Goal: Transaction & Acquisition: Purchase product/service

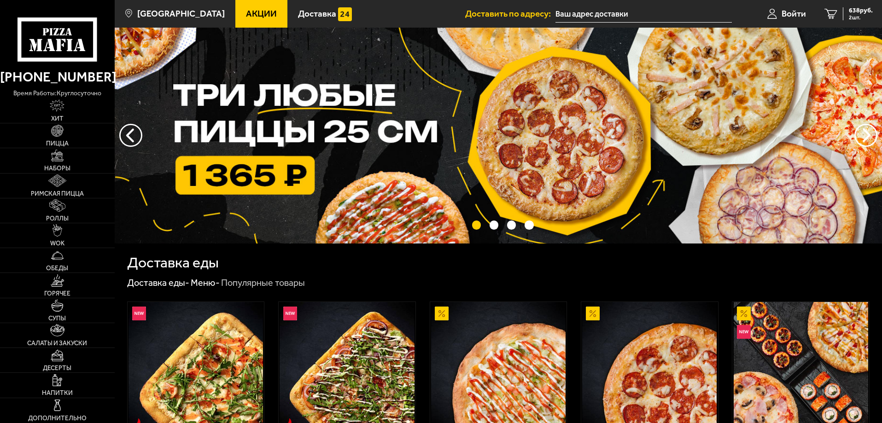
scroll to position [322, 0]
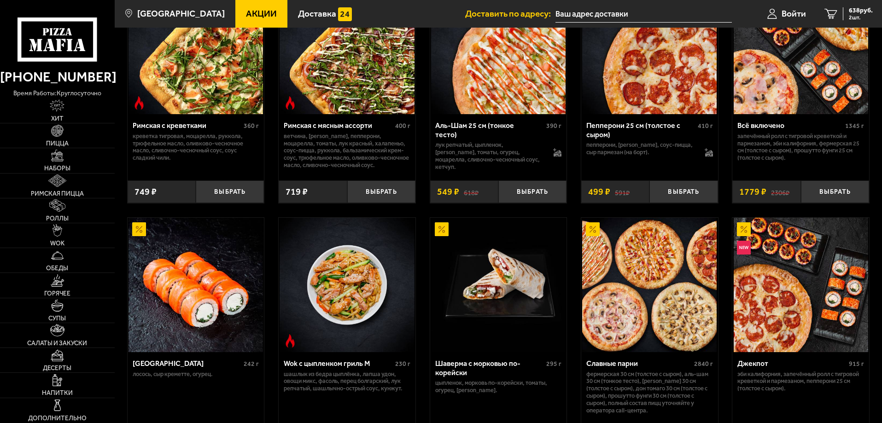
type input "[STREET_ADDRESS]"
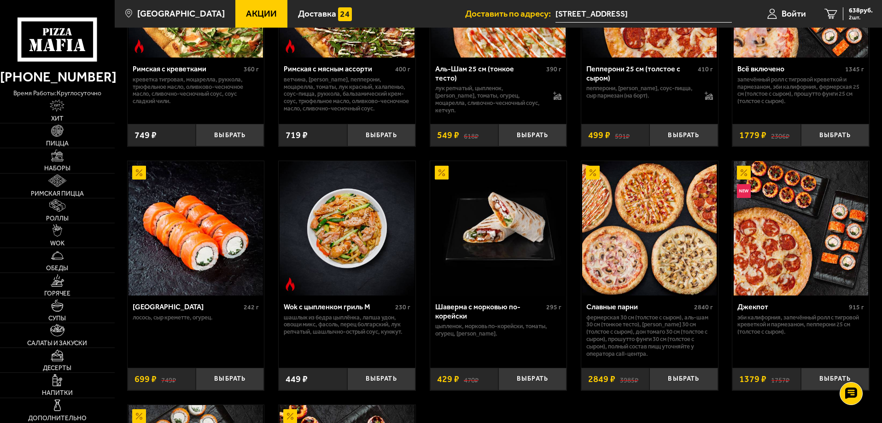
scroll to position [461, 0]
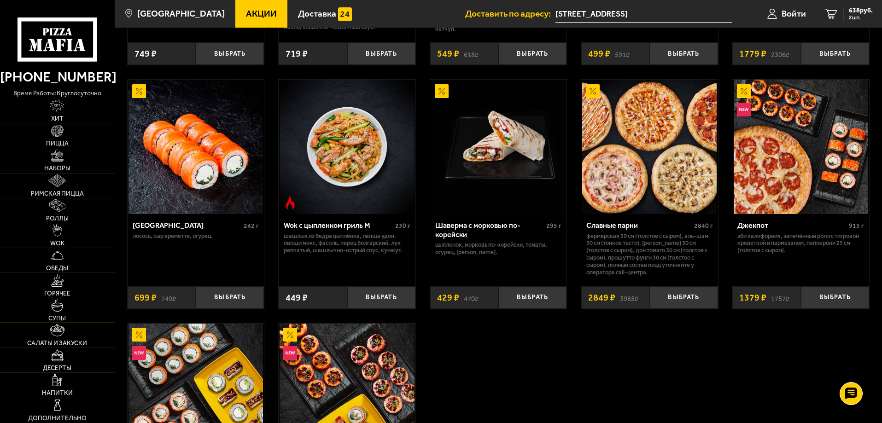
click at [43, 315] on link "Супы" at bounding box center [57, 310] width 115 height 24
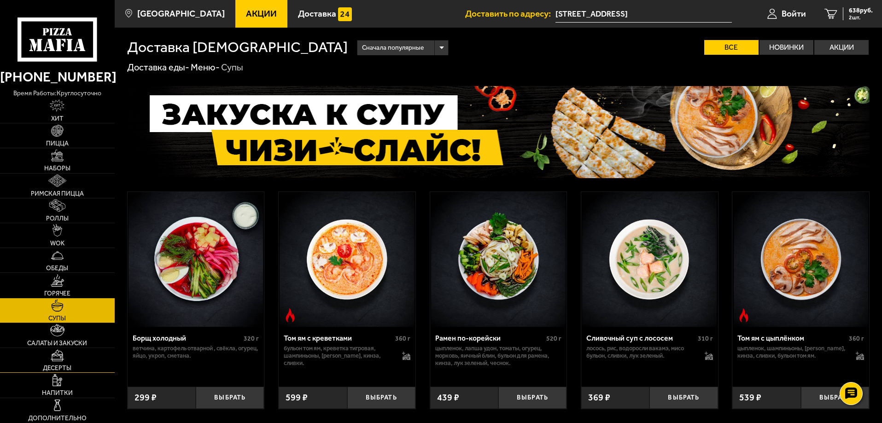
click at [43, 355] on link "Десерты" at bounding box center [57, 360] width 115 height 24
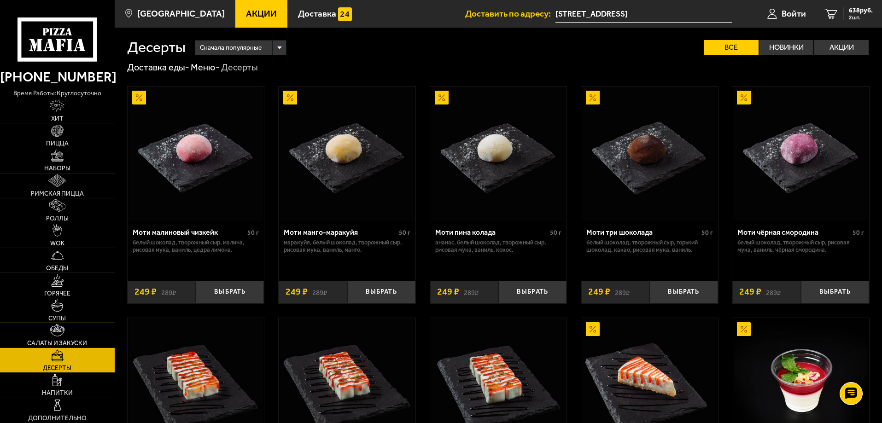
click at [49, 319] on span "Супы" at bounding box center [56, 318] width 17 height 6
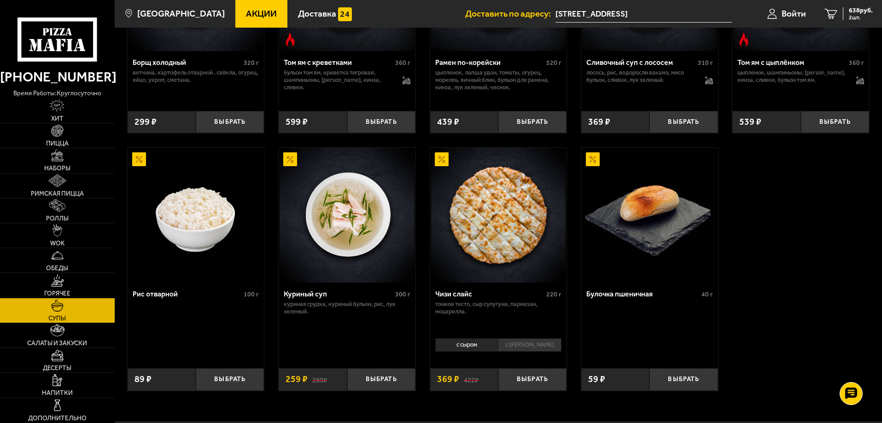
scroll to position [276, 0]
click at [39, 345] on span "Салаты и закуски" at bounding box center [57, 343] width 60 height 6
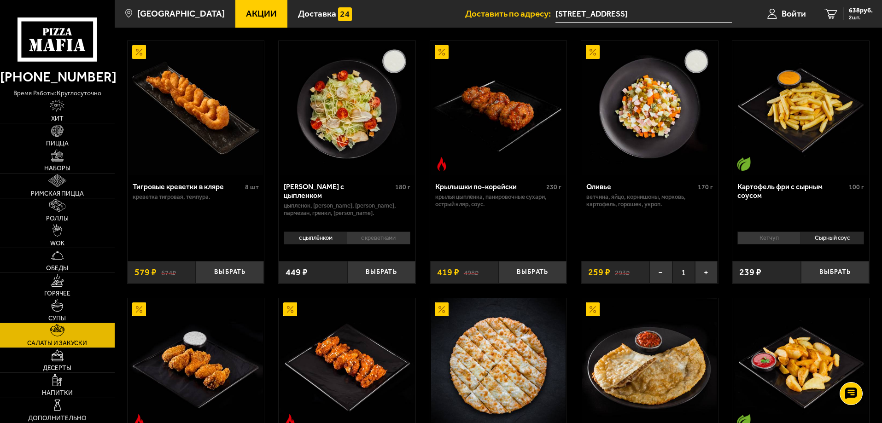
scroll to position [92, 0]
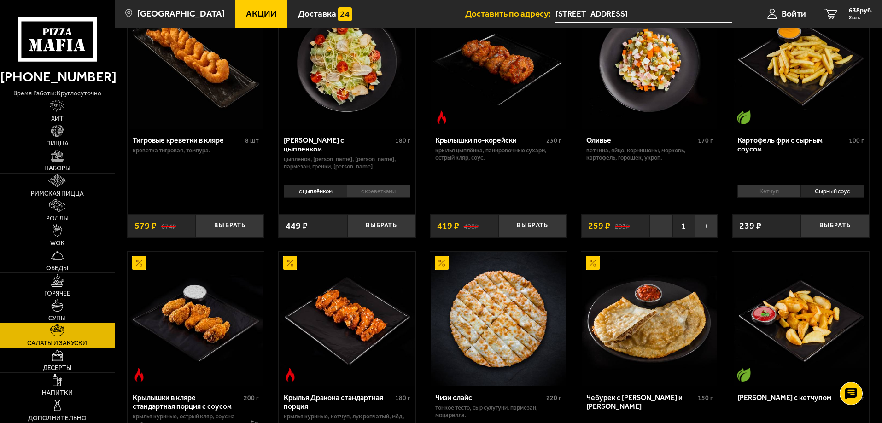
click at [54, 318] on span "Супы" at bounding box center [56, 318] width 17 height 6
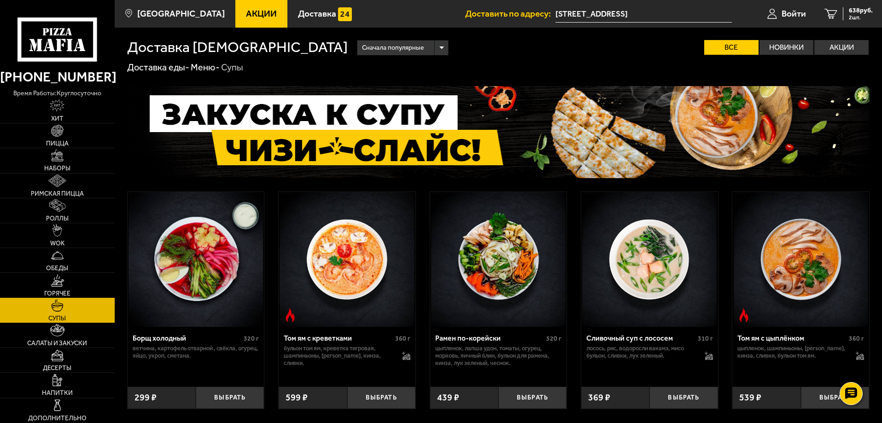
click at [56, 291] on span "Горячее" at bounding box center [57, 294] width 26 height 6
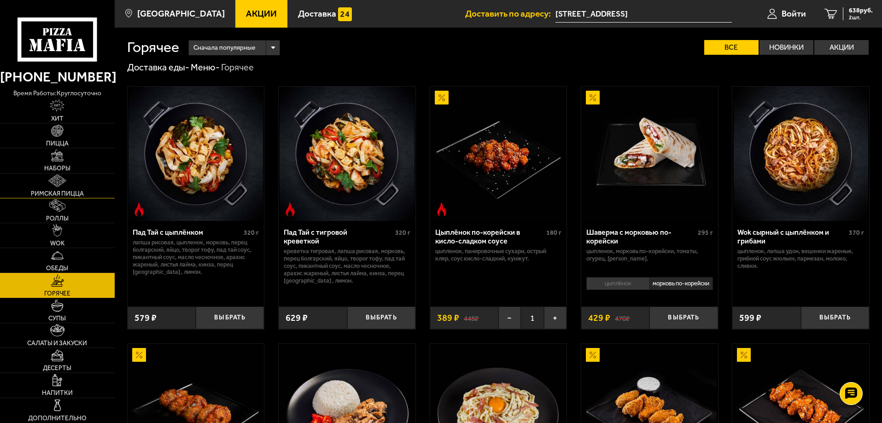
click at [59, 191] on span "Римская пицца" at bounding box center [57, 194] width 53 height 6
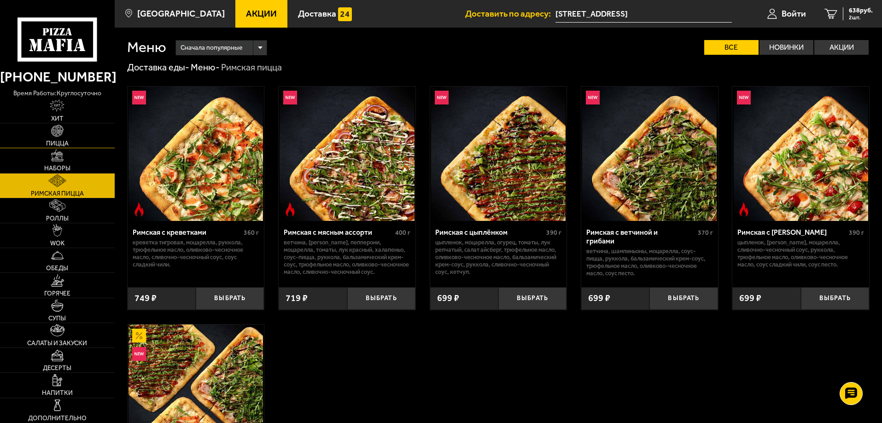
click at [58, 127] on img at bounding box center [57, 131] width 12 height 12
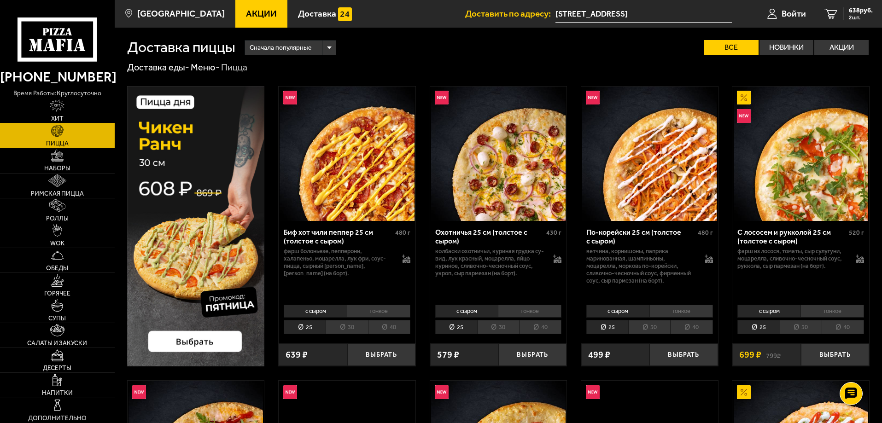
click at [59, 108] on img at bounding box center [57, 105] width 15 height 12
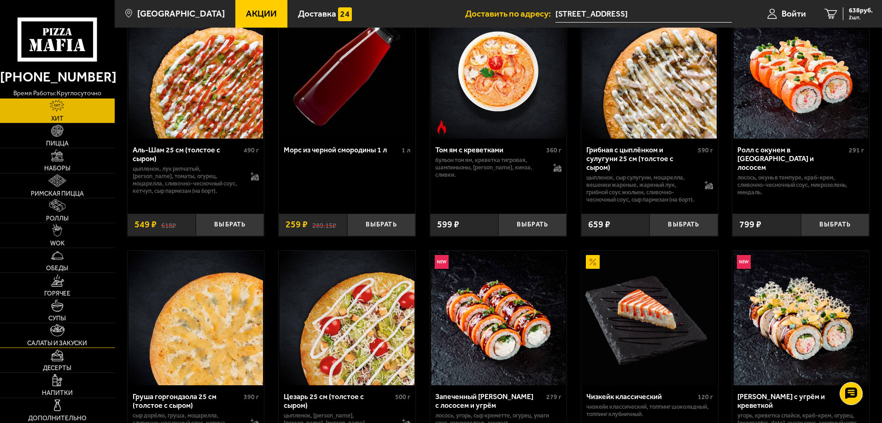
scroll to position [184, 0]
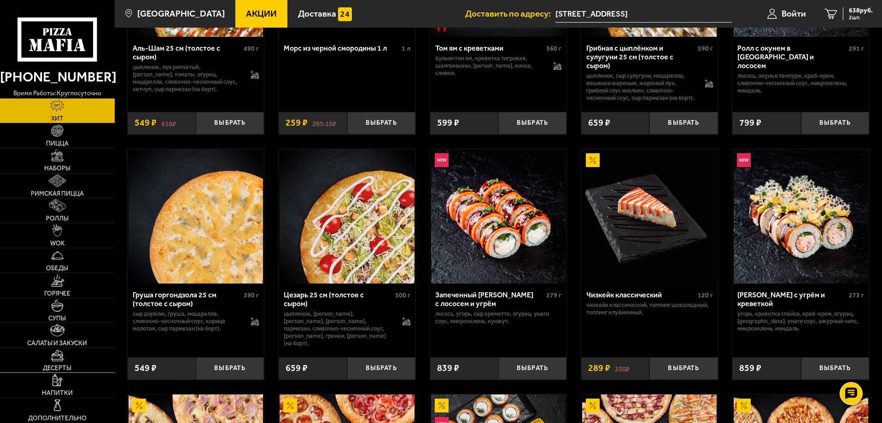
click at [64, 372] on span "Десерты" at bounding box center [57, 368] width 29 height 6
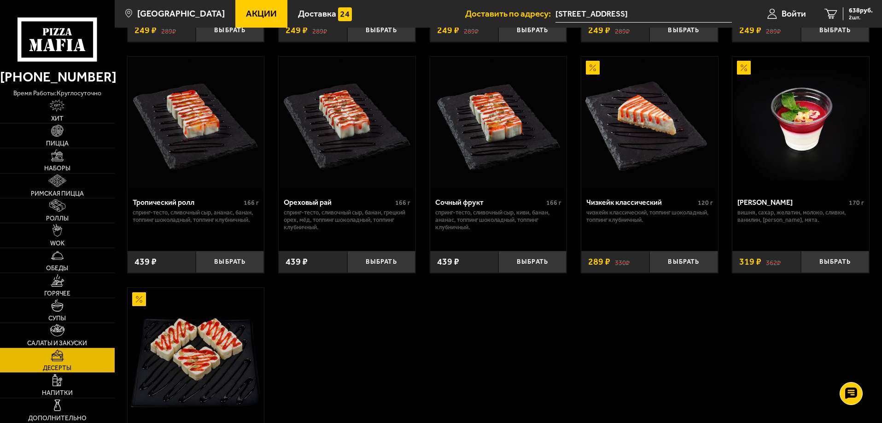
scroll to position [368, 0]
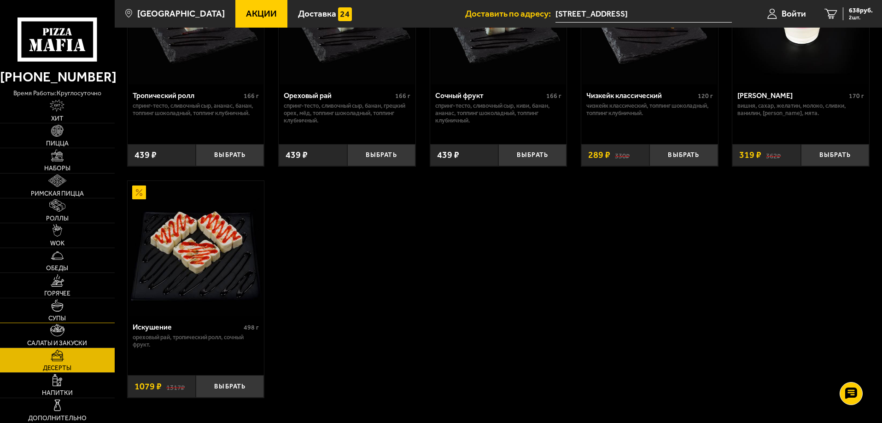
click at [53, 310] on img at bounding box center [57, 305] width 12 height 12
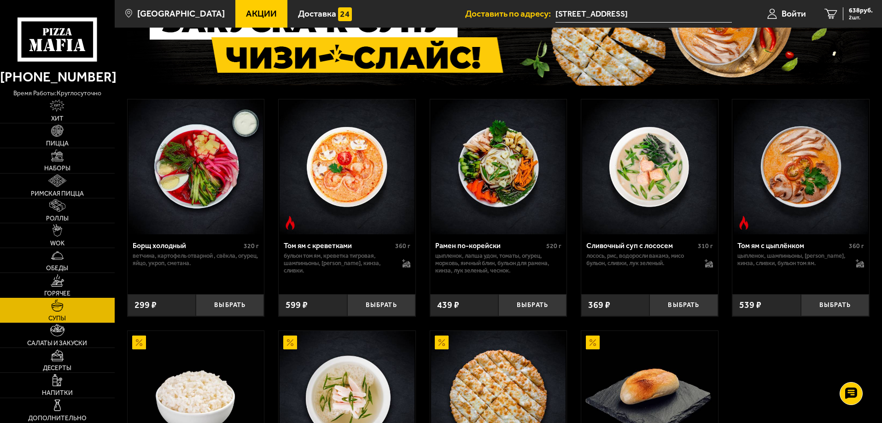
scroll to position [92, 0]
drag, startPoint x: 111, startPoint y: 287, endPoint x: 89, endPoint y: 285, distance: 21.3
click at [110, 287] on link "Горячее" at bounding box center [57, 285] width 115 height 24
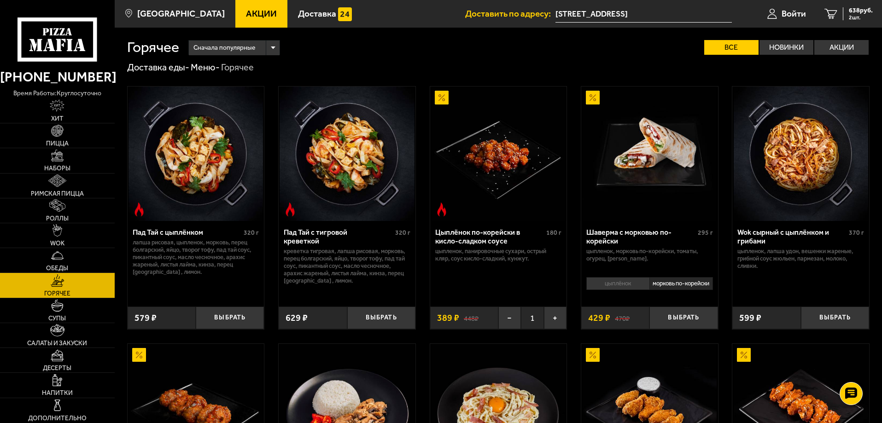
click at [66, 283] on link "Горячее" at bounding box center [57, 285] width 115 height 24
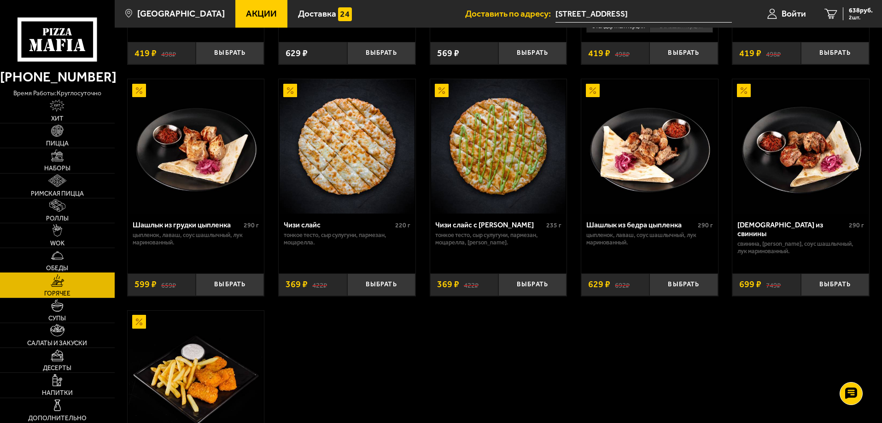
scroll to position [507, 0]
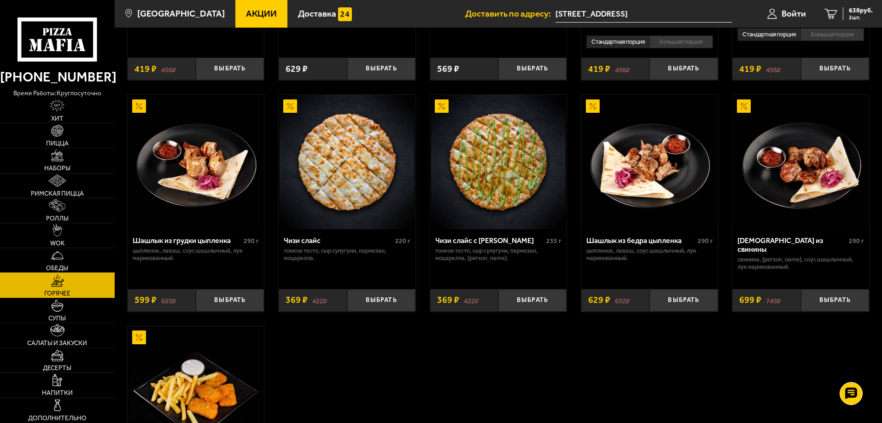
click at [53, 267] on span "Обеды" at bounding box center [57, 268] width 22 height 6
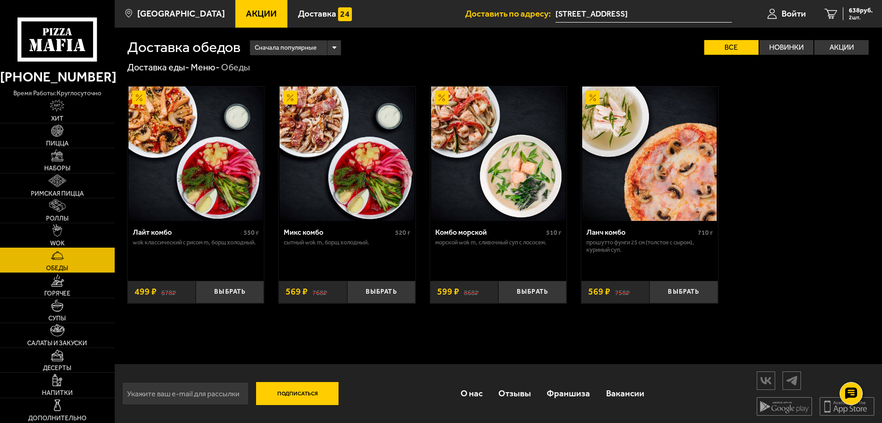
click at [71, 236] on link "WOK" at bounding box center [57, 235] width 115 height 24
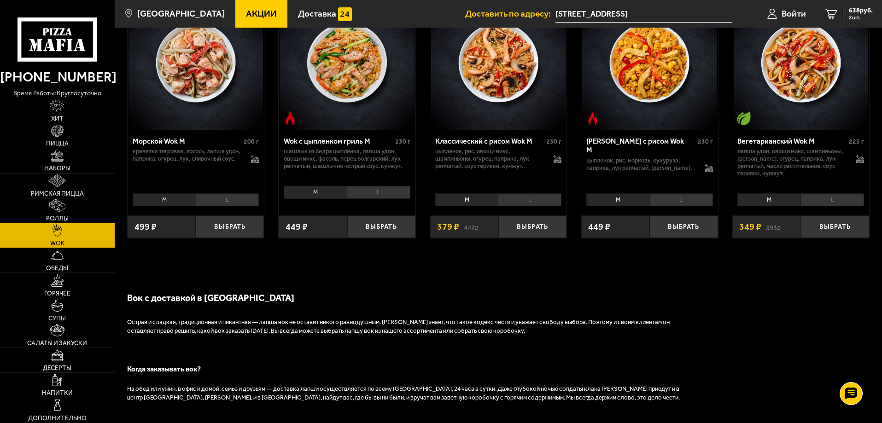
scroll to position [737, 0]
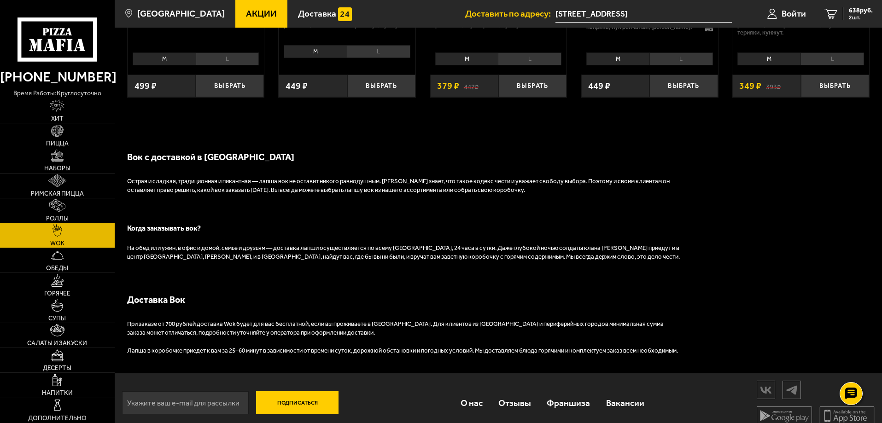
click at [41, 218] on link "Роллы" at bounding box center [57, 210] width 115 height 24
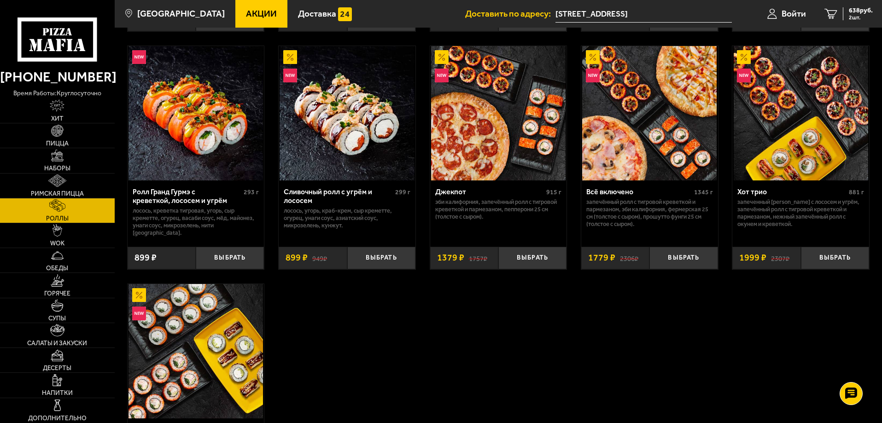
scroll to position [461, 0]
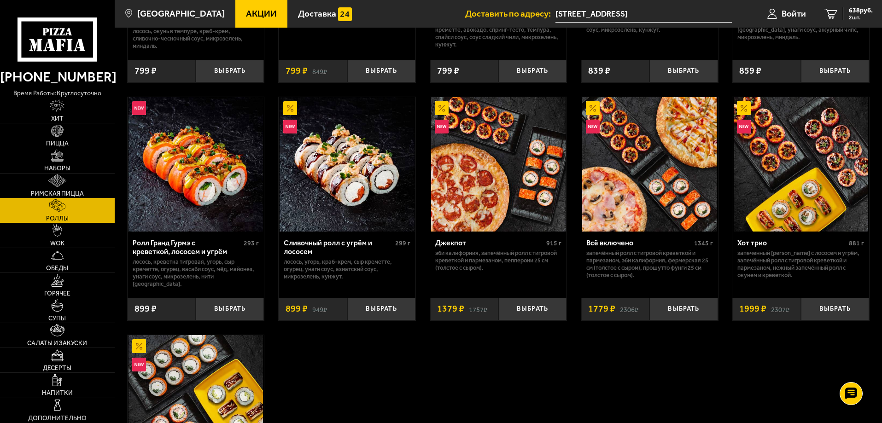
click at [81, 198] on link "Римская пицца" at bounding box center [57, 186] width 115 height 24
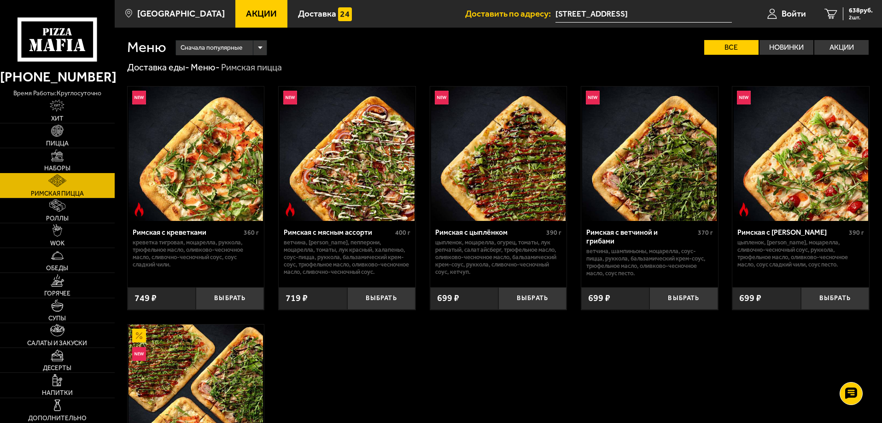
click at [73, 157] on link "Наборы" at bounding box center [57, 160] width 115 height 24
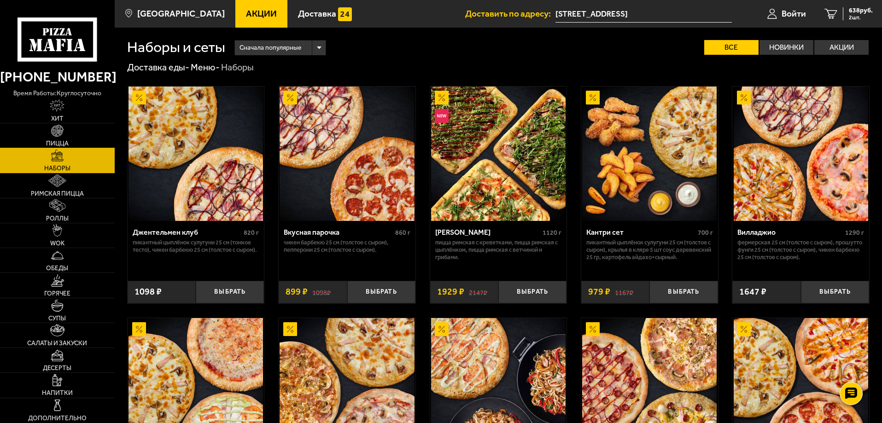
click at [47, 140] on link "Пицца" at bounding box center [57, 135] width 115 height 24
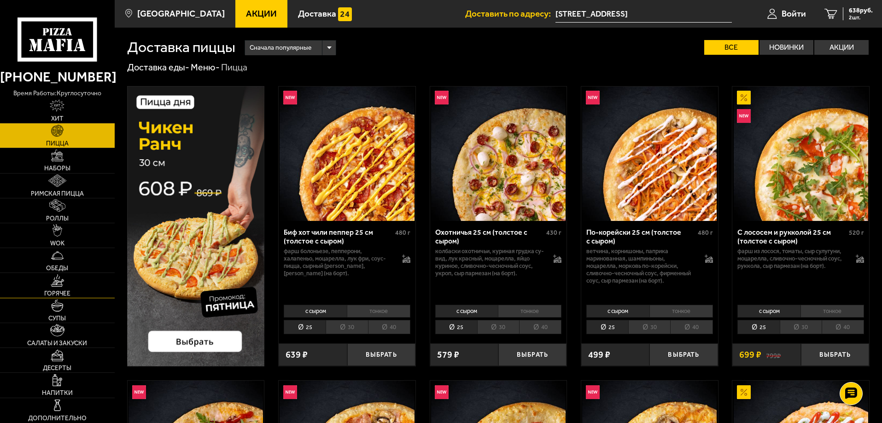
scroll to position [230, 0]
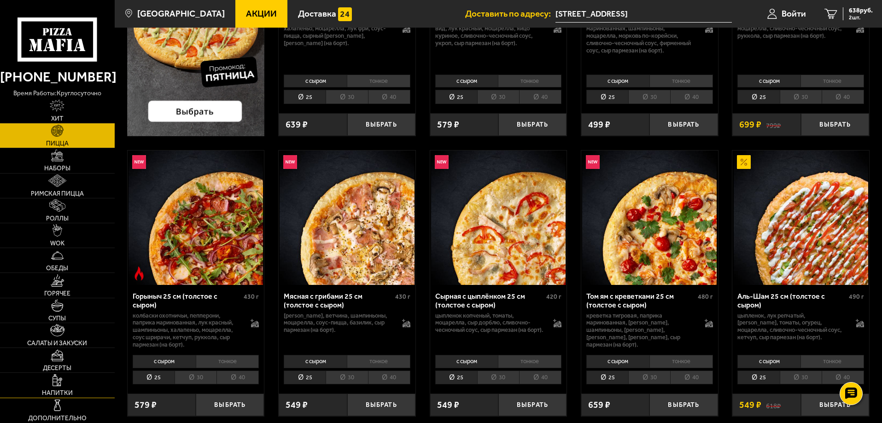
drag, startPoint x: 54, startPoint y: 371, endPoint x: 58, endPoint y: 387, distance: 16.9
click at [54, 371] on span "Десерты" at bounding box center [57, 368] width 29 height 6
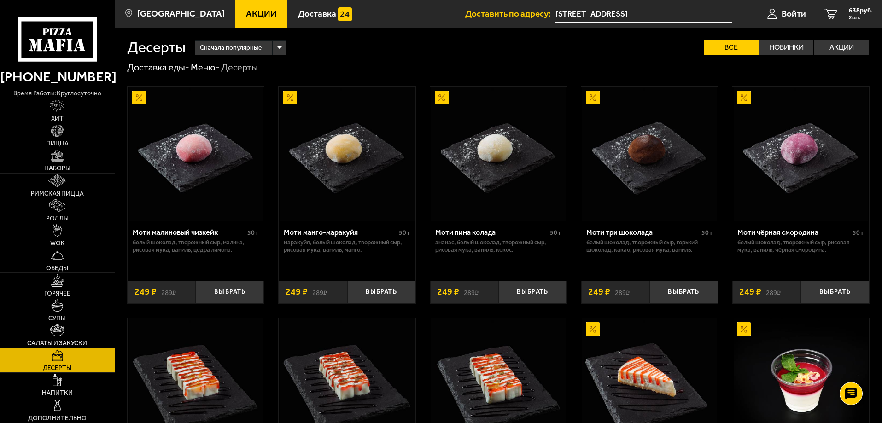
click at [59, 398] on link "Дополнительно" at bounding box center [57, 410] width 115 height 24
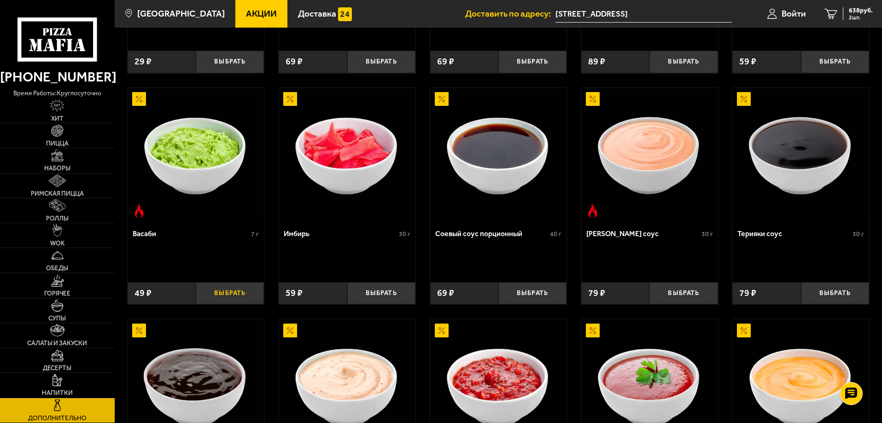
scroll to position [435, 0]
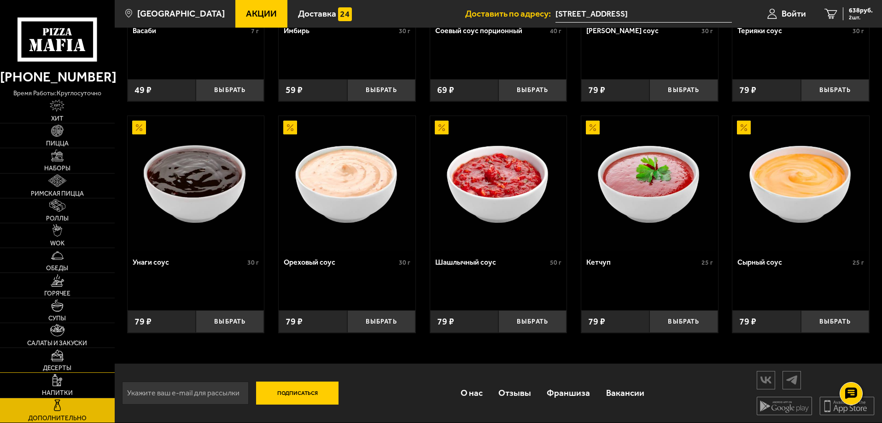
click at [57, 365] on span "Десерты" at bounding box center [57, 368] width 29 height 6
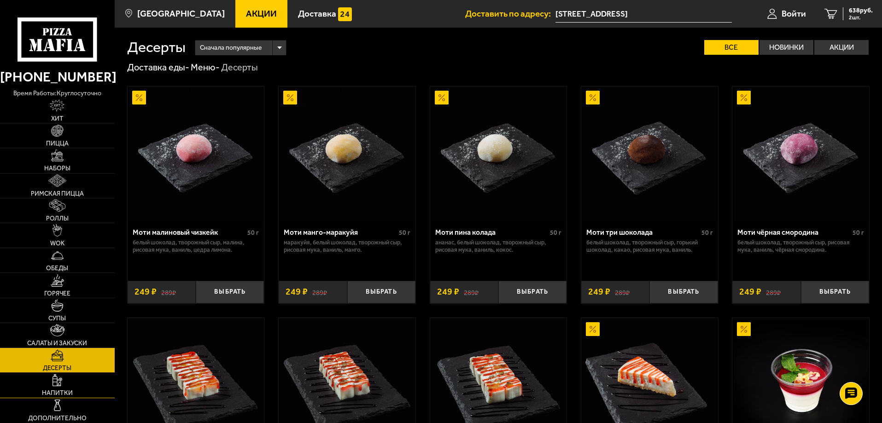
click at [59, 384] on img at bounding box center [57, 380] width 10 height 12
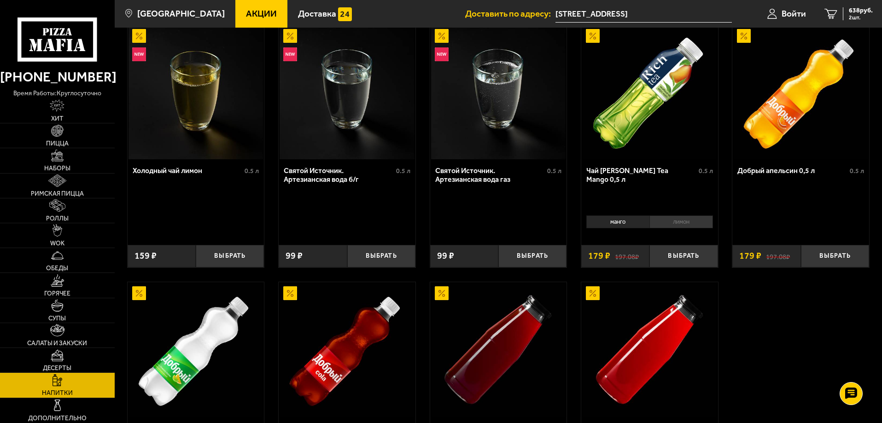
scroll to position [211, 0]
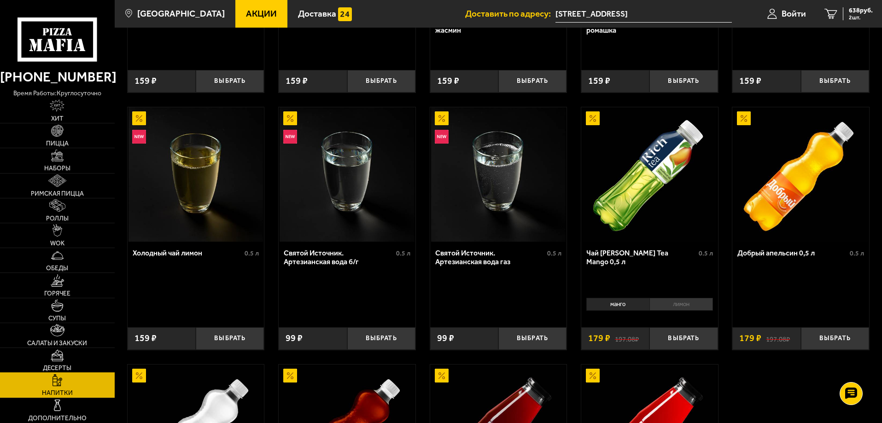
drag, startPoint x: 67, startPoint y: 363, endPoint x: 88, endPoint y: 351, distance: 24.5
click at [66, 363] on link "Десерты" at bounding box center [57, 360] width 115 height 24
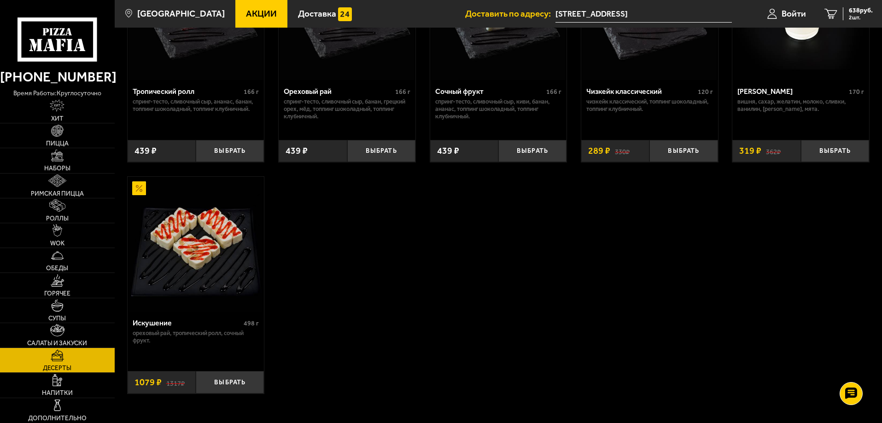
scroll to position [435, 0]
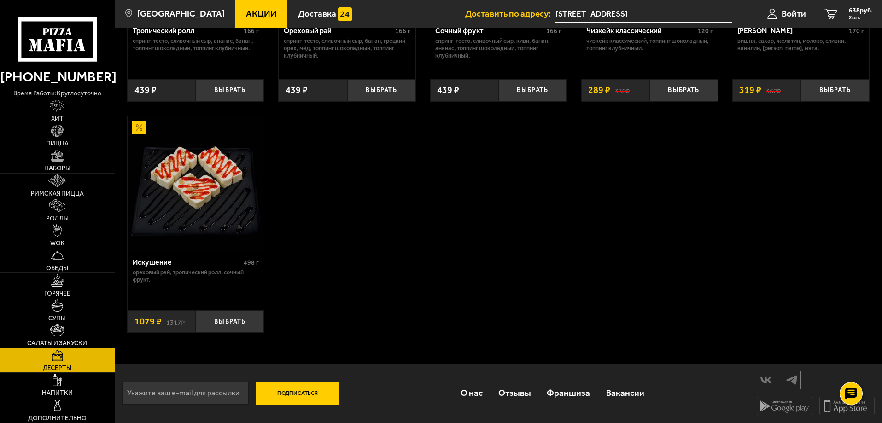
click at [50, 333] on link "Салаты и закуски" at bounding box center [57, 335] width 115 height 24
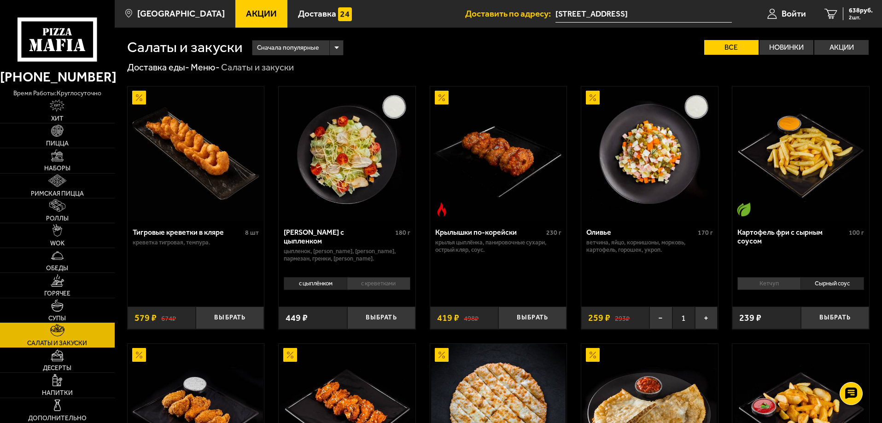
click at [56, 314] on link "Супы" at bounding box center [57, 310] width 115 height 24
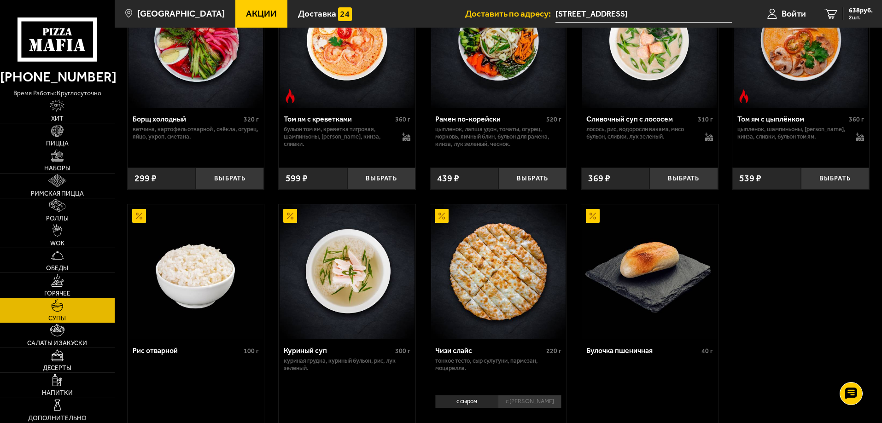
scroll to position [151, 0]
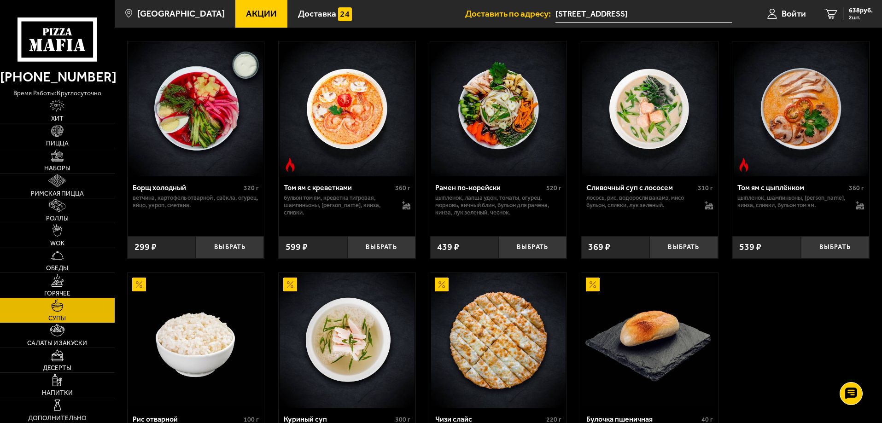
click at [51, 283] on img at bounding box center [58, 280] width 14 height 12
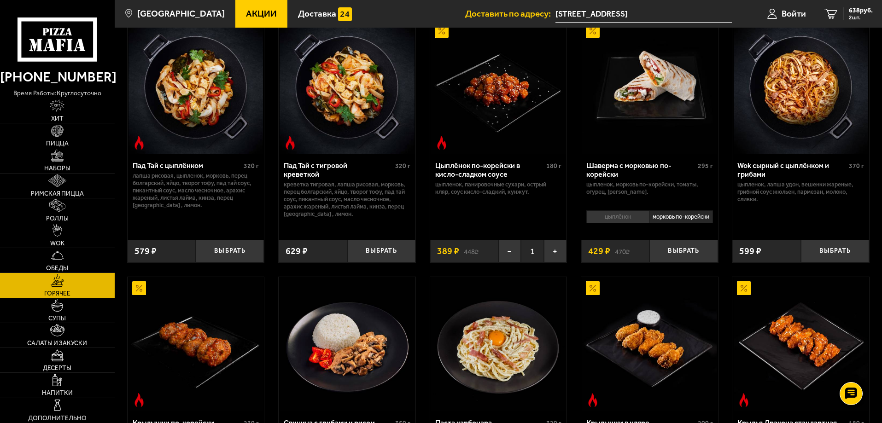
scroll to position [46, 0]
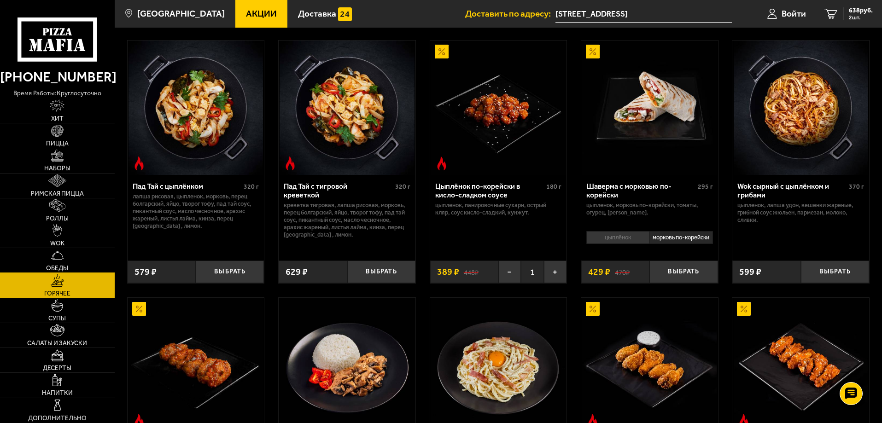
click at [58, 264] on link "Обеды" at bounding box center [57, 260] width 115 height 24
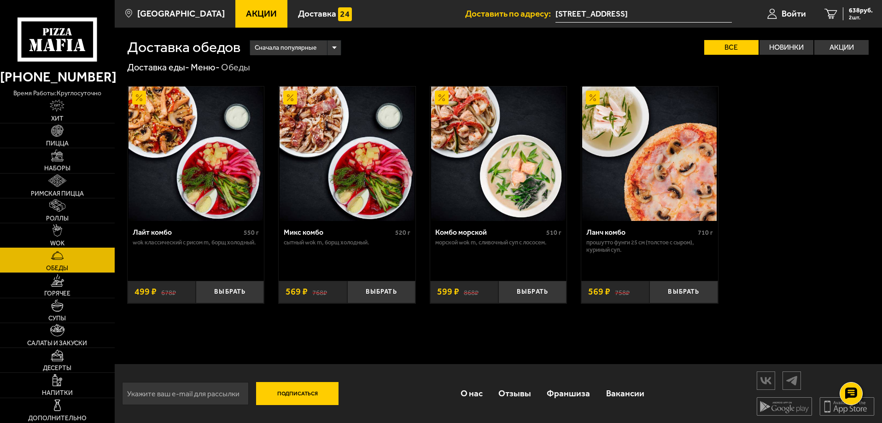
click at [46, 227] on link "WOK" at bounding box center [57, 235] width 115 height 24
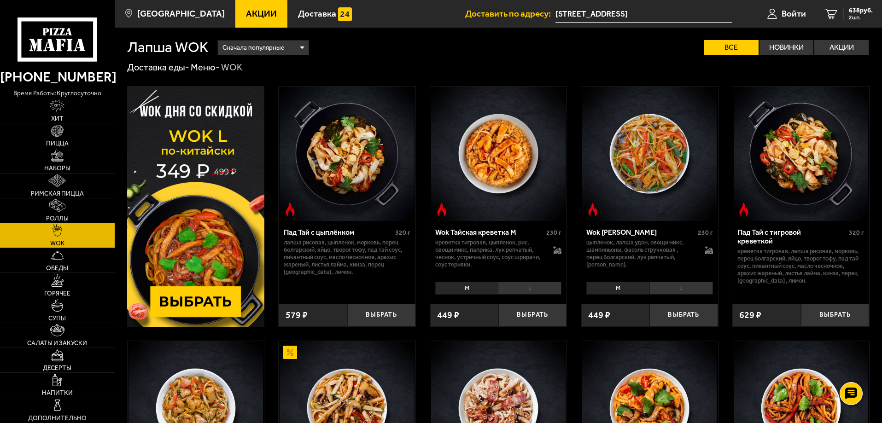
click at [62, 212] on link "Роллы" at bounding box center [57, 210] width 115 height 24
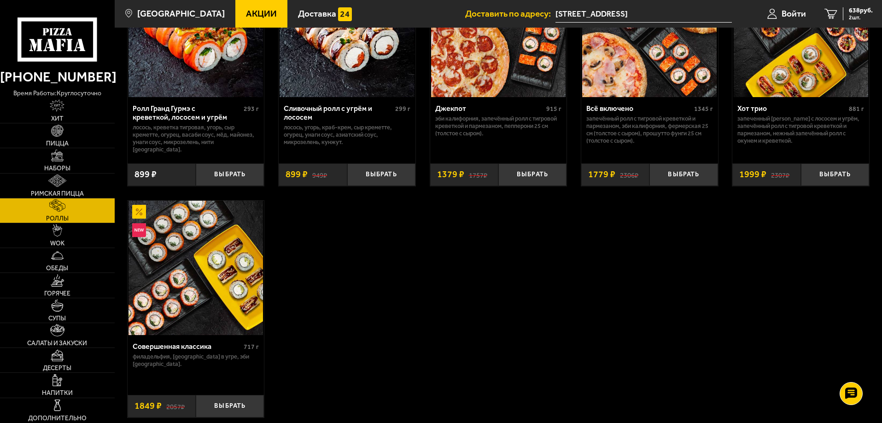
scroll to position [599, 0]
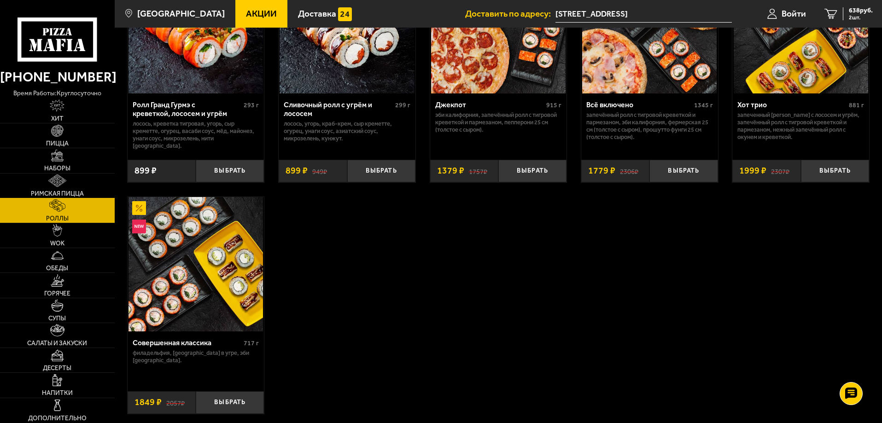
click at [41, 186] on link "Римская пицца" at bounding box center [57, 186] width 115 height 24
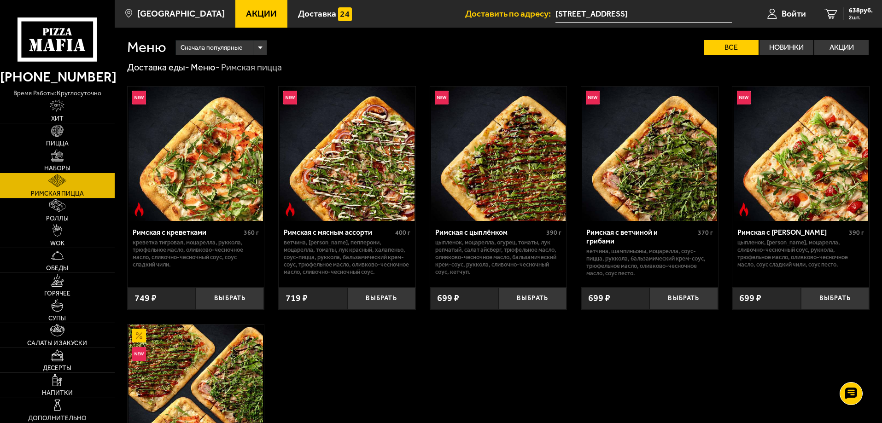
click at [56, 163] on link "Наборы" at bounding box center [57, 160] width 115 height 24
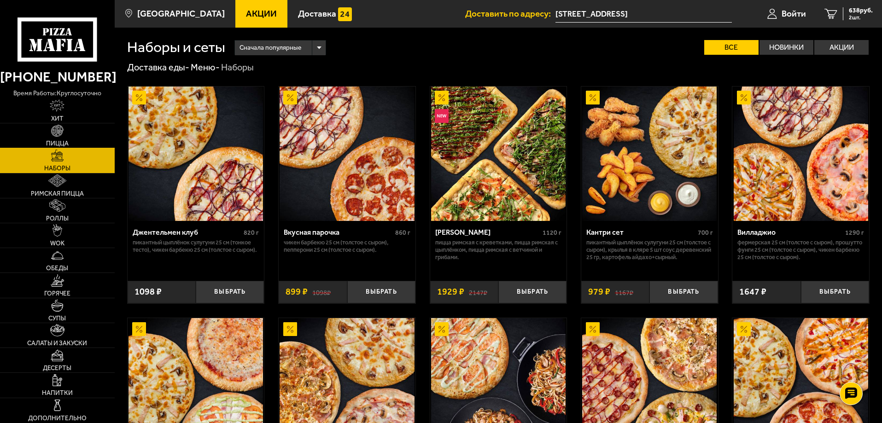
click at [65, 139] on link "Пицца" at bounding box center [57, 135] width 115 height 24
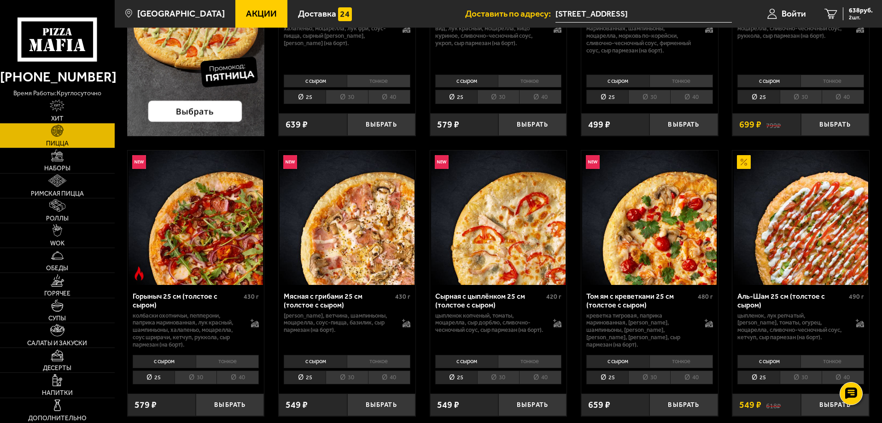
scroll to position [322, 0]
